Goal: Information Seeking & Learning: Check status

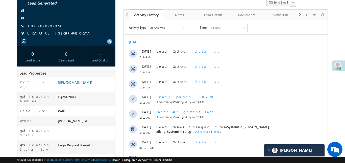
scroll to position [41, 0]
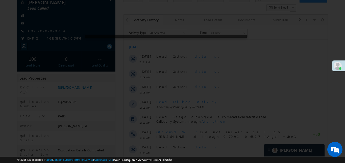
scroll to position [40, 0]
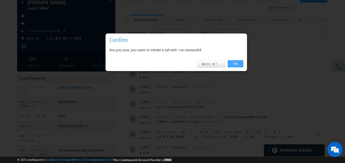
click at [234, 62] on link "OK" at bounding box center [235, 63] width 15 height 7
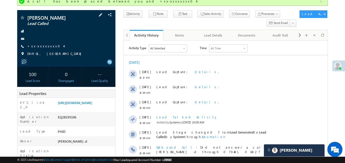
scroll to position [35, 0]
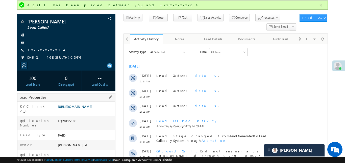
click at [83, 109] on link "https://angelbroking1-pk3em7sa.customui-test.leadsquared.com?leadId=a4aa43b2-24…" at bounding box center [75, 107] width 34 height 4
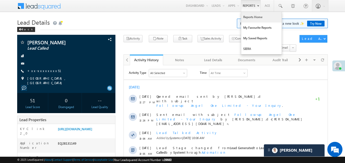
click at [254, 20] on link "Reports Home" at bounding box center [261, 17] width 40 height 11
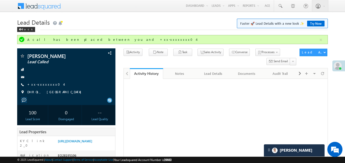
click at [319, 37] on button "button" at bounding box center [321, 40] width 6 height 6
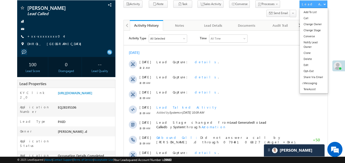
scroll to position [35, 0]
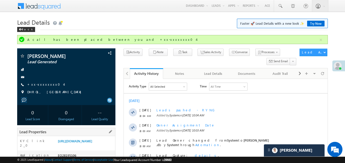
click at [103, 138] on div "KYC link 2_0 [URL][DOMAIN_NAME]" at bounding box center [66, 143] width 98 height 14
click at [92, 140] on link "[URL][DOMAIN_NAME]" at bounding box center [75, 141] width 34 height 4
click at [322, 37] on button "button" at bounding box center [321, 40] width 6 height 6
